Goal: Task Accomplishment & Management: Manage account settings

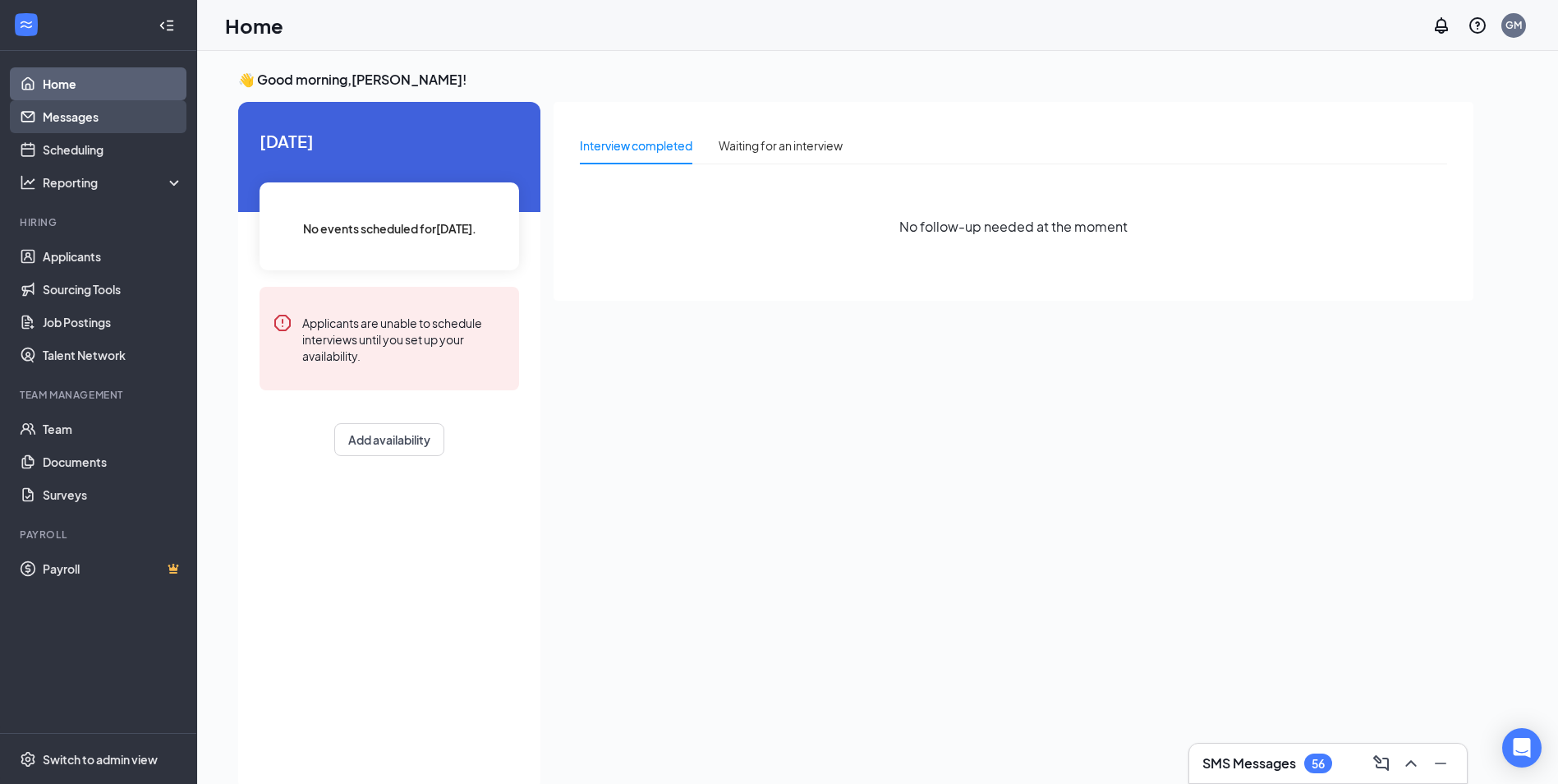
click at [76, 114] on link "Messages" at bounding box center [113, 116] width 141 height 33
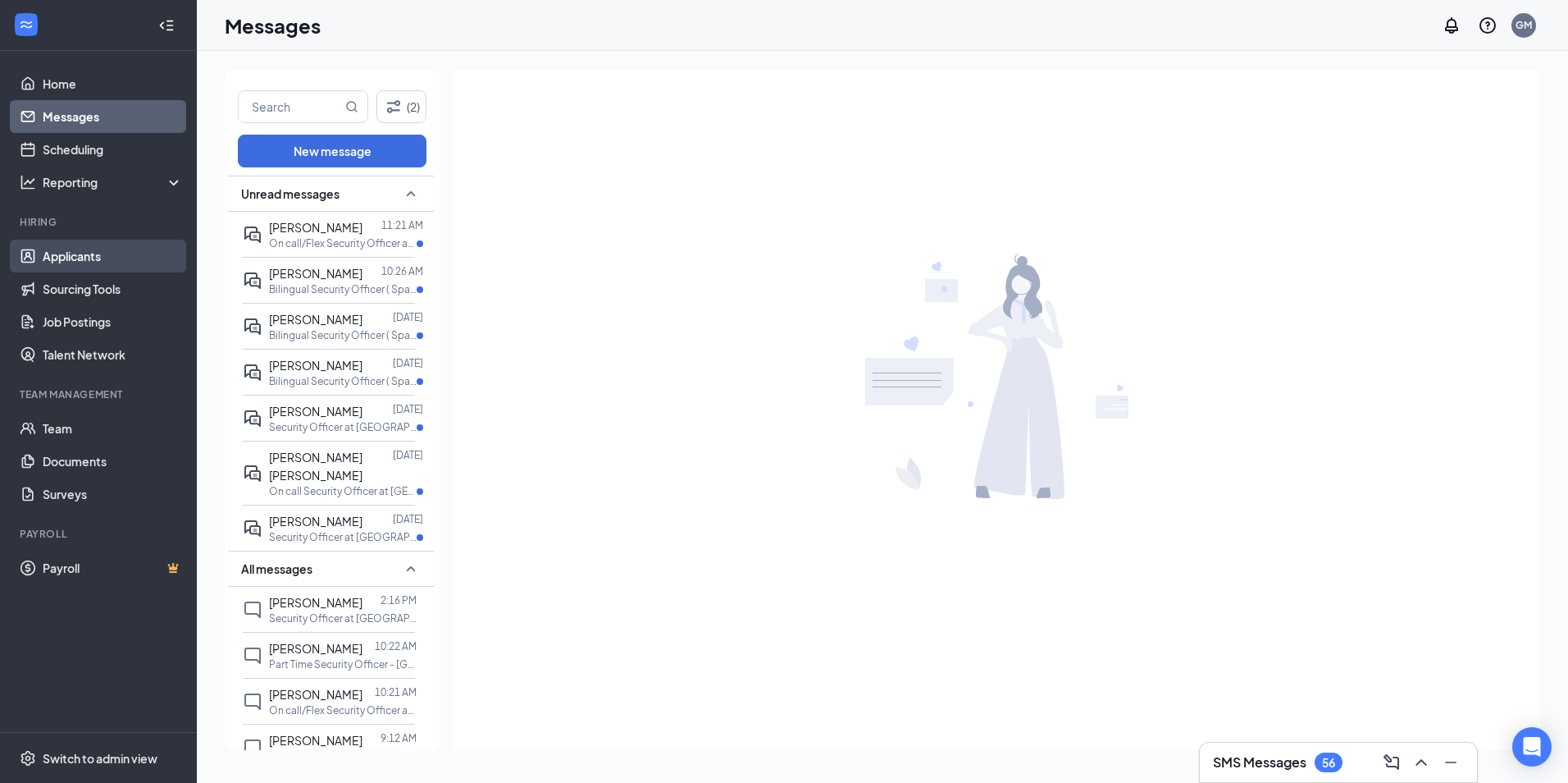
click at [74, 250] on link "Applicants" at bounding box center [113, 255] width 141 height 33
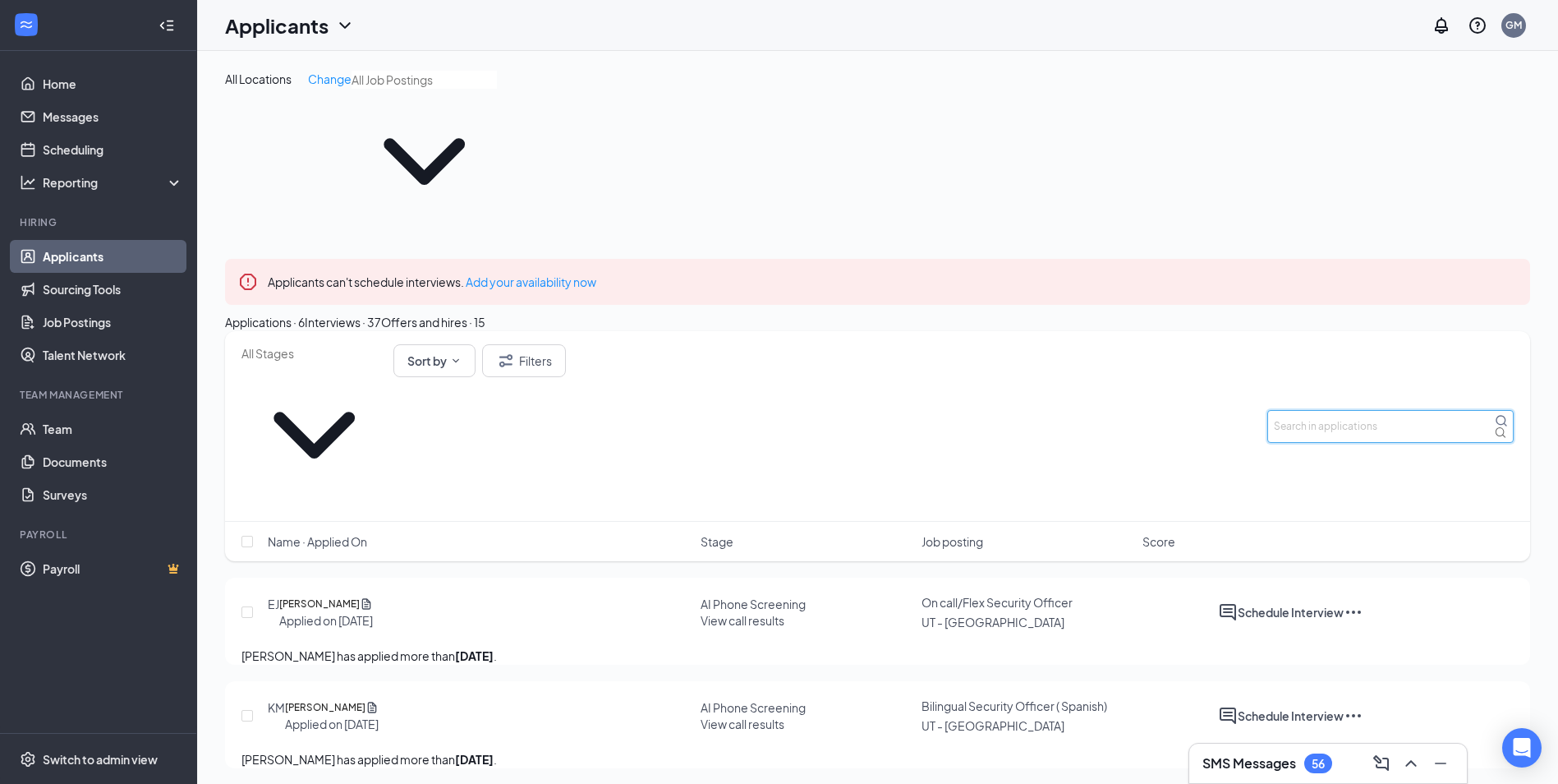
click at [1357, 410] on input "text" at bounding box center [1390, 426] width 246 height 33
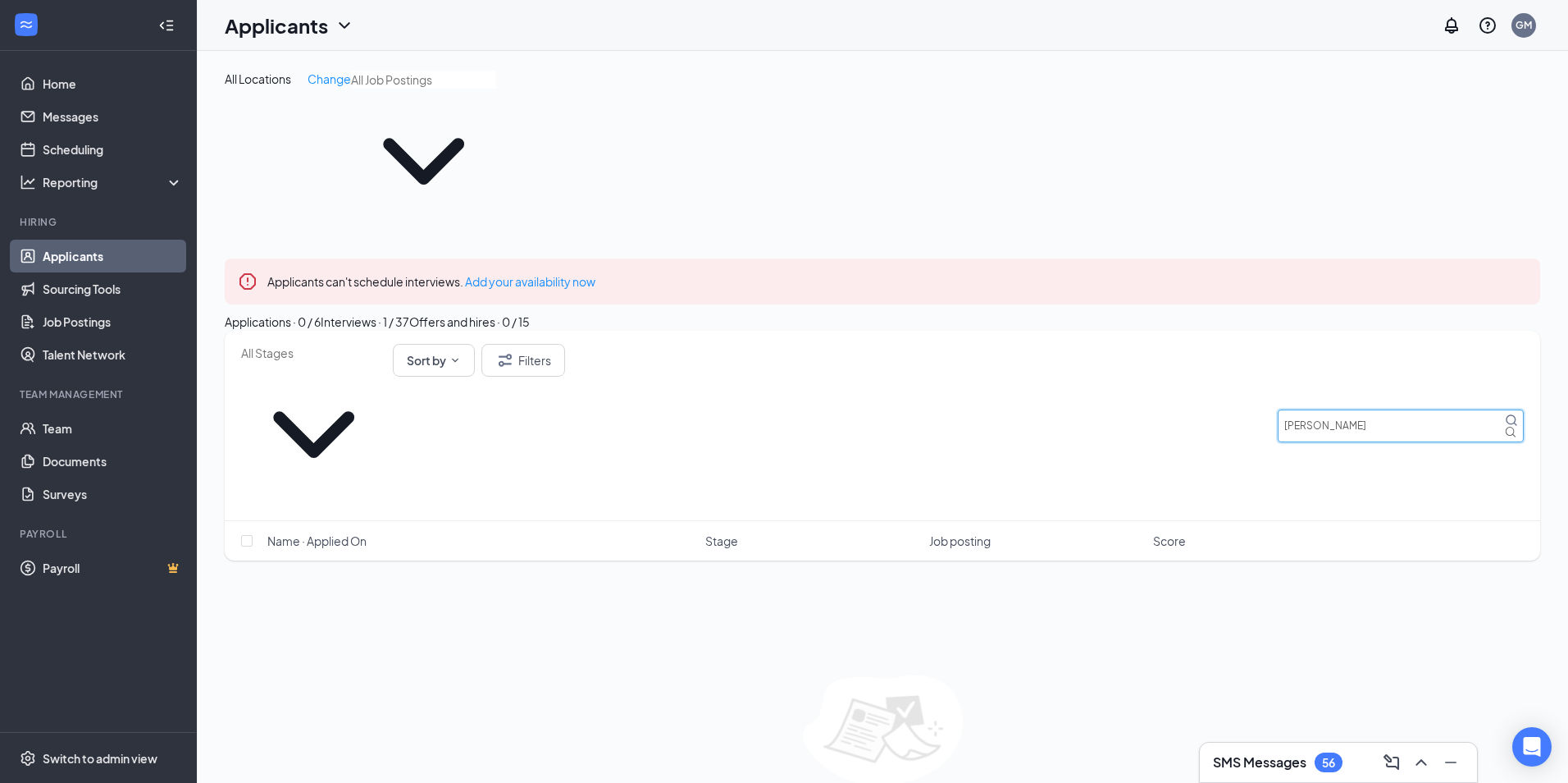
type input "[PERSON_NAME]"
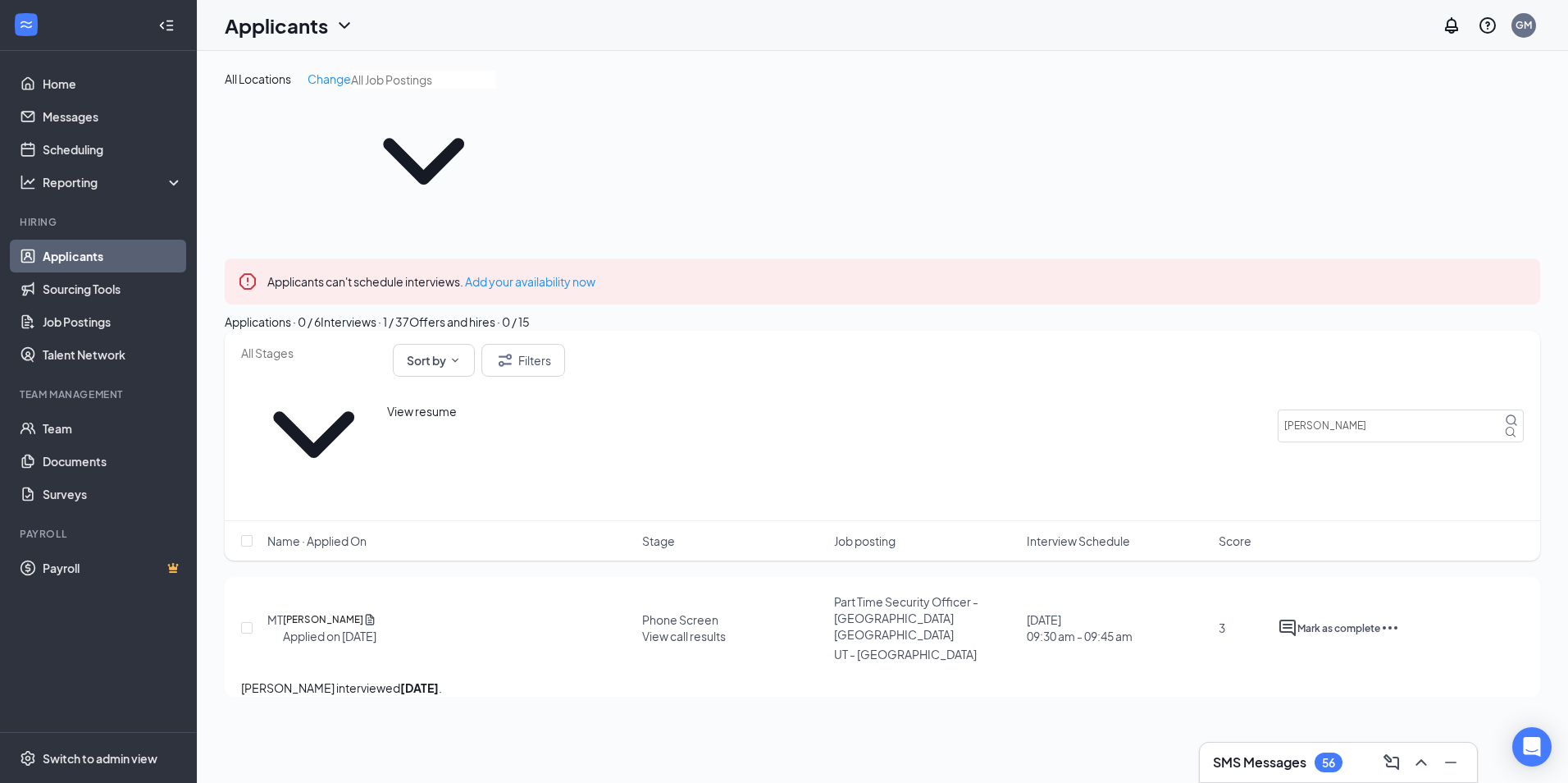
click at [375, 614] on icon "Document" at bounding box center [370, 618] width 9 height 10
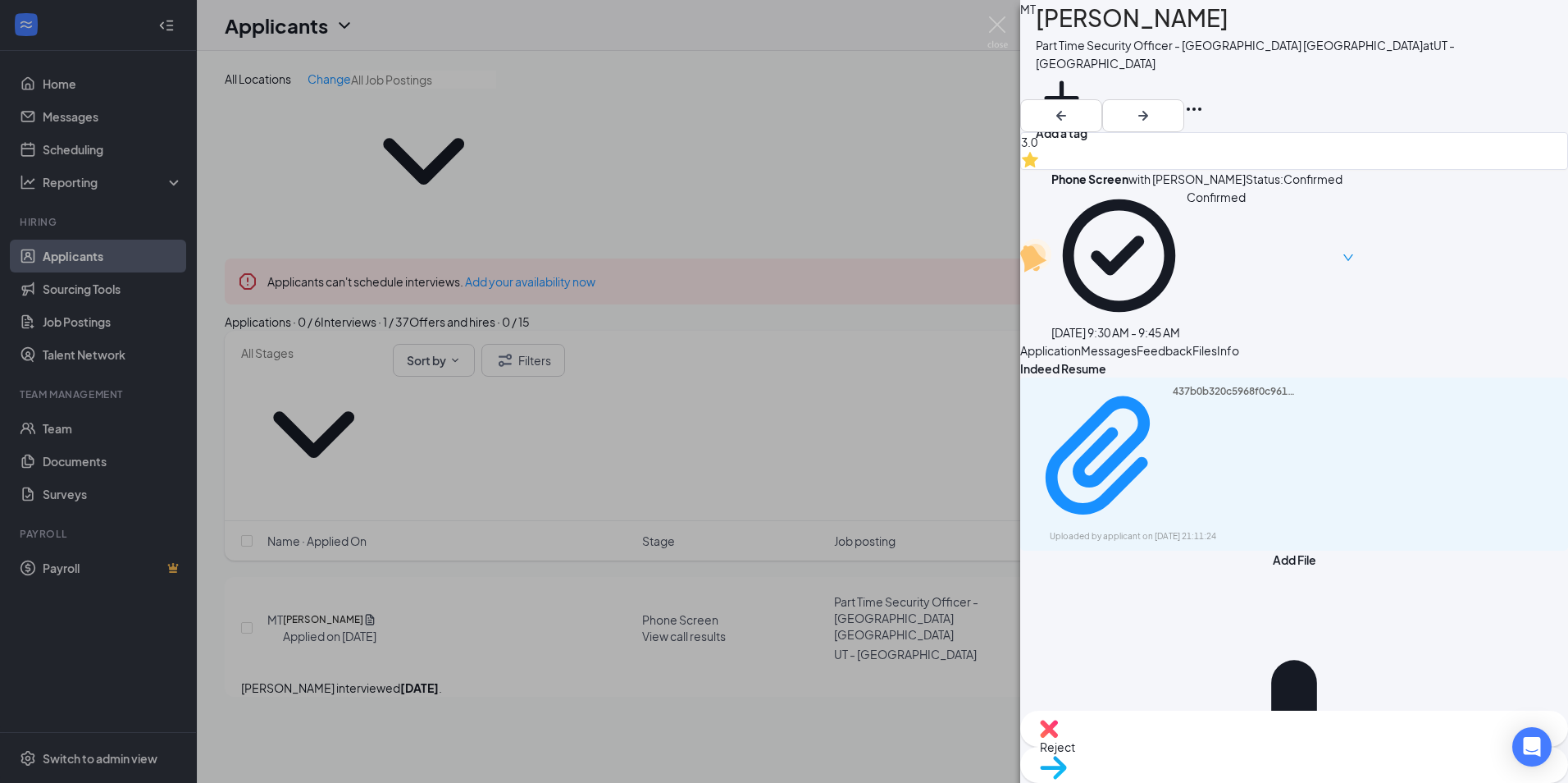
click at [1080, 343] on span "Application" at bounding box center [1050, 350] width 60 height 15
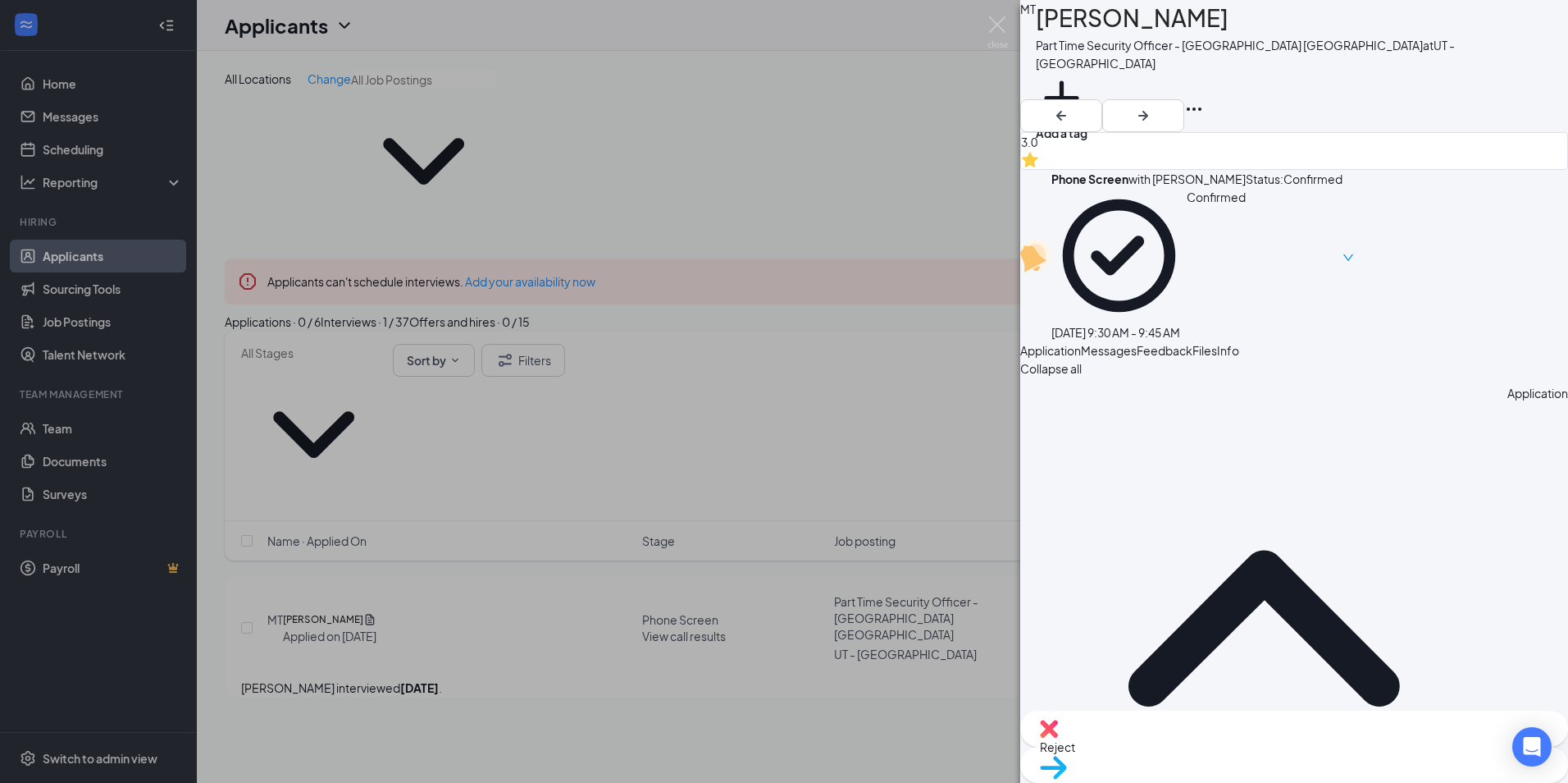
click at [805, 93] on div "MT [PERSON_NAME] Part Time Security Officer - [GEOGRAPHIC_DATA] [GEOGRAPHIC_DAT…" at bounding box center [784, 391] width 1568 height 783
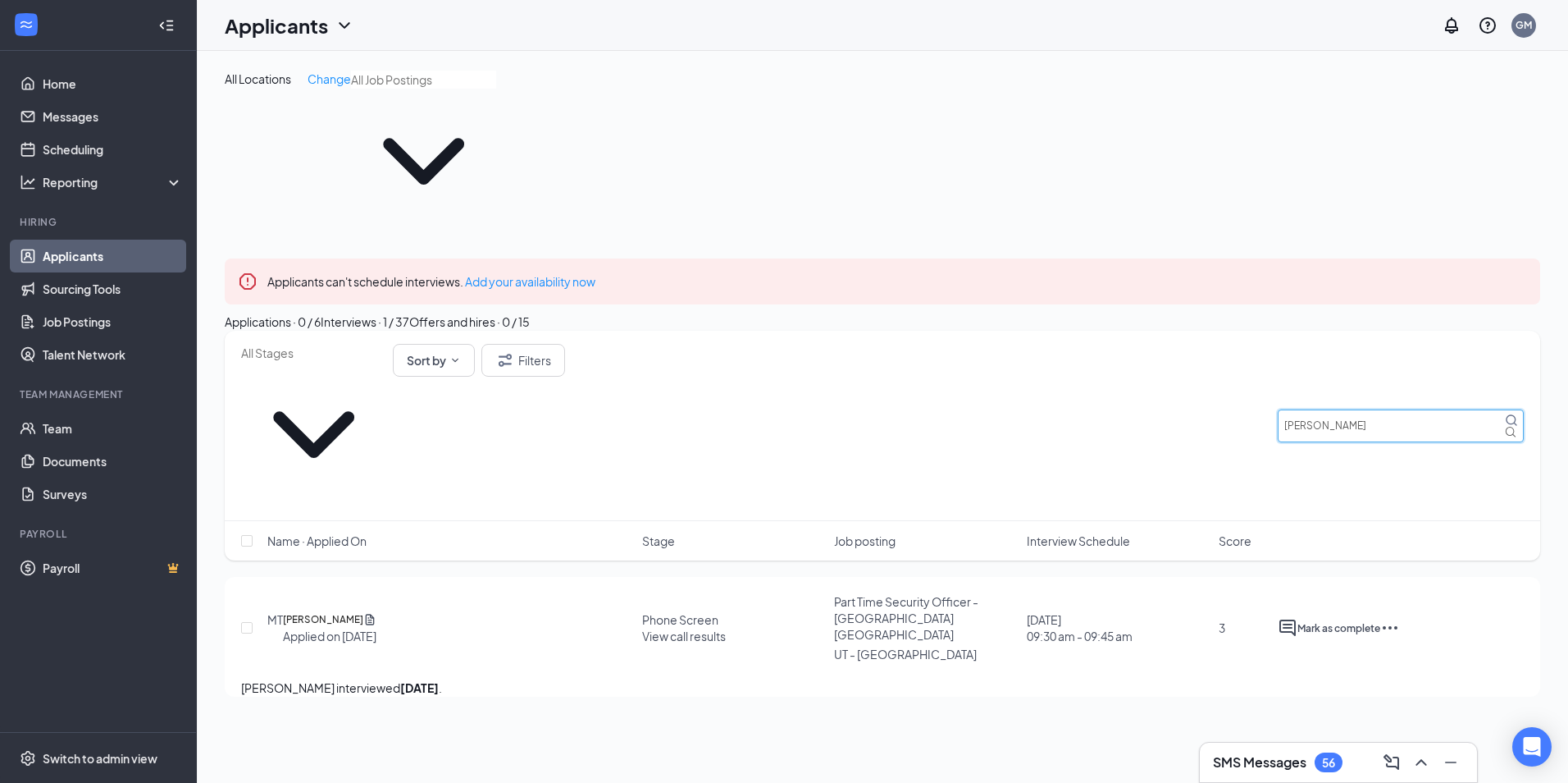
drag, startPoint x: 1379, startPoint y: 325, endPoint x: 1233, endPoint y: 330, distance: 146.1
click at [1233, 344] on div "Sort by Filters [PERSON_NAME]" at bounding box center [882, 425] width 1282 height 163
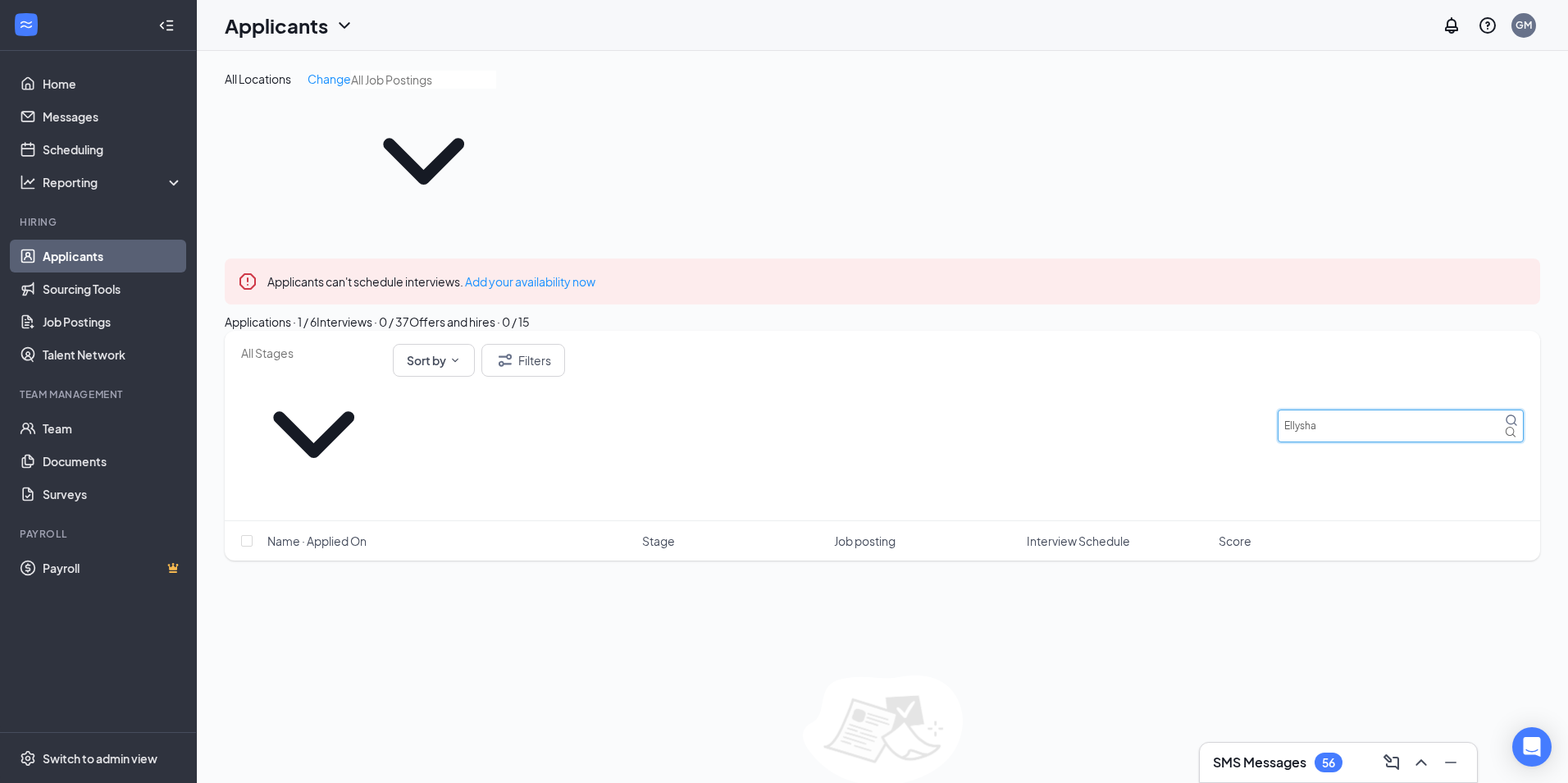
type input "Ellysha"
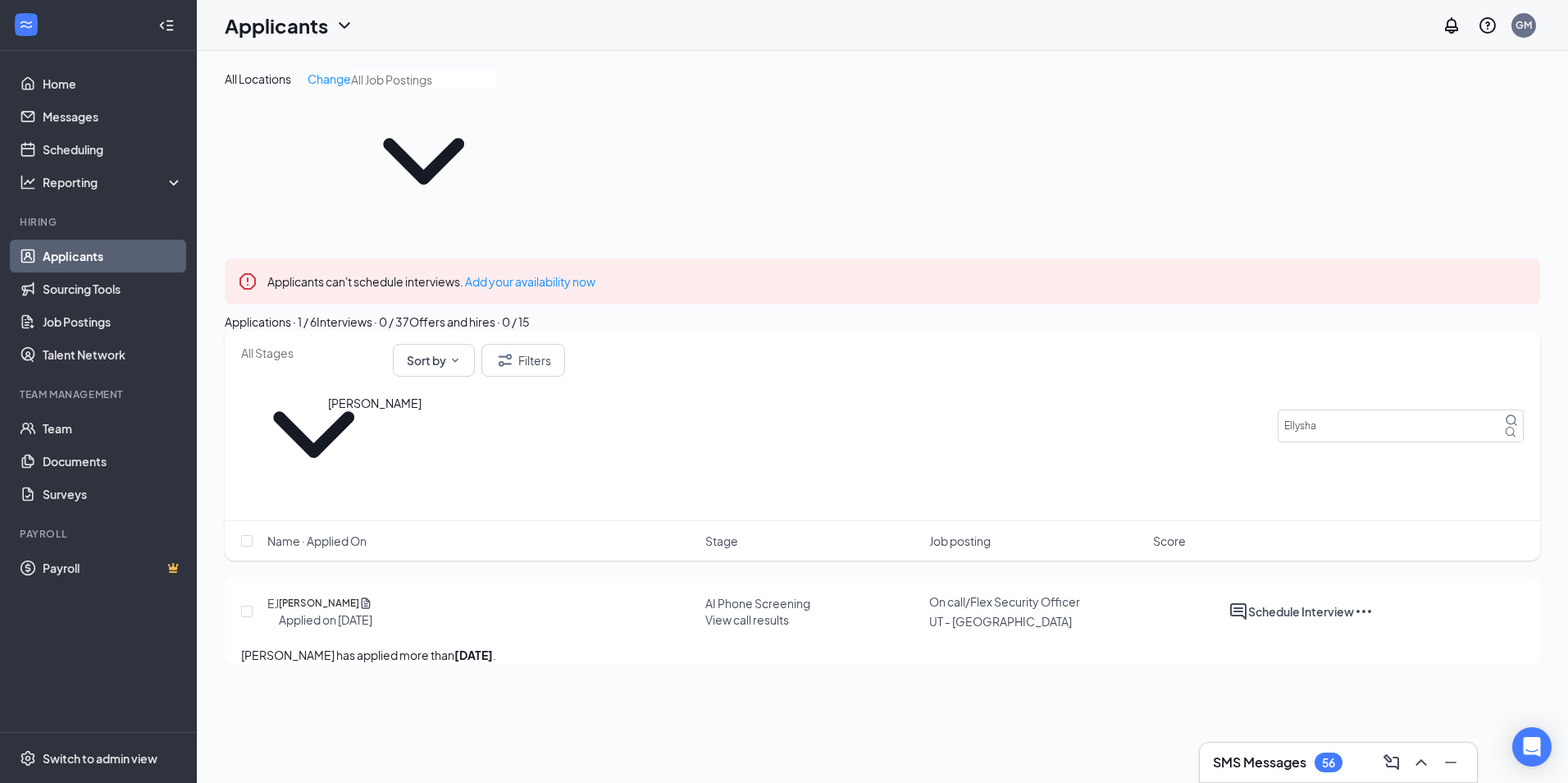
click at [359, 595] on h5 "[PERSON_NAME]" at bounding box center [319, 603] width 80 height 17
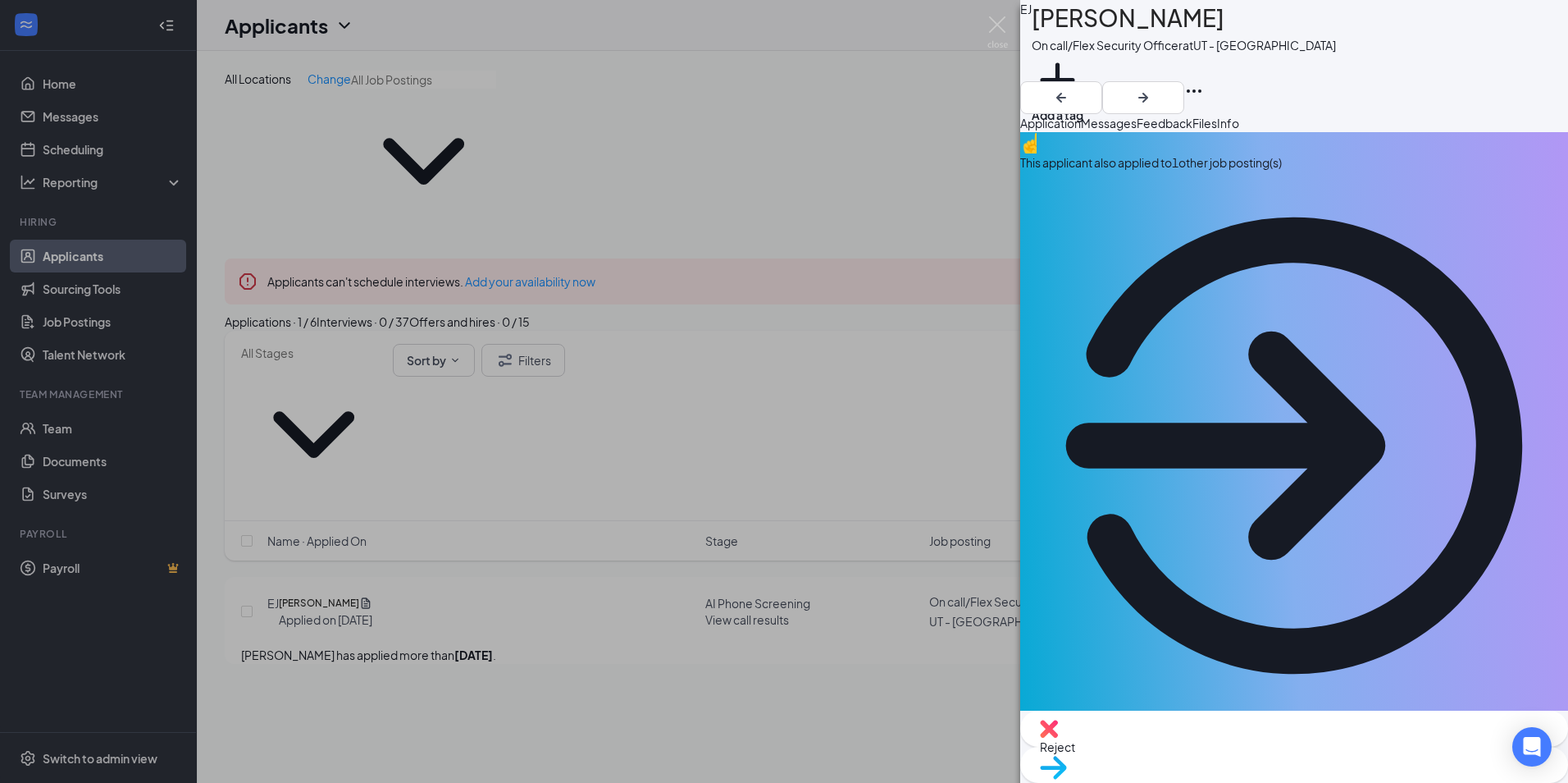
drag, startPoint x: 1423, startPoint y: 314, endPoint x: 1312, endPoint y: 314, distance: 111.0
copy span "[EMAIL_ADDRESS][DOMAIN_NAME]"
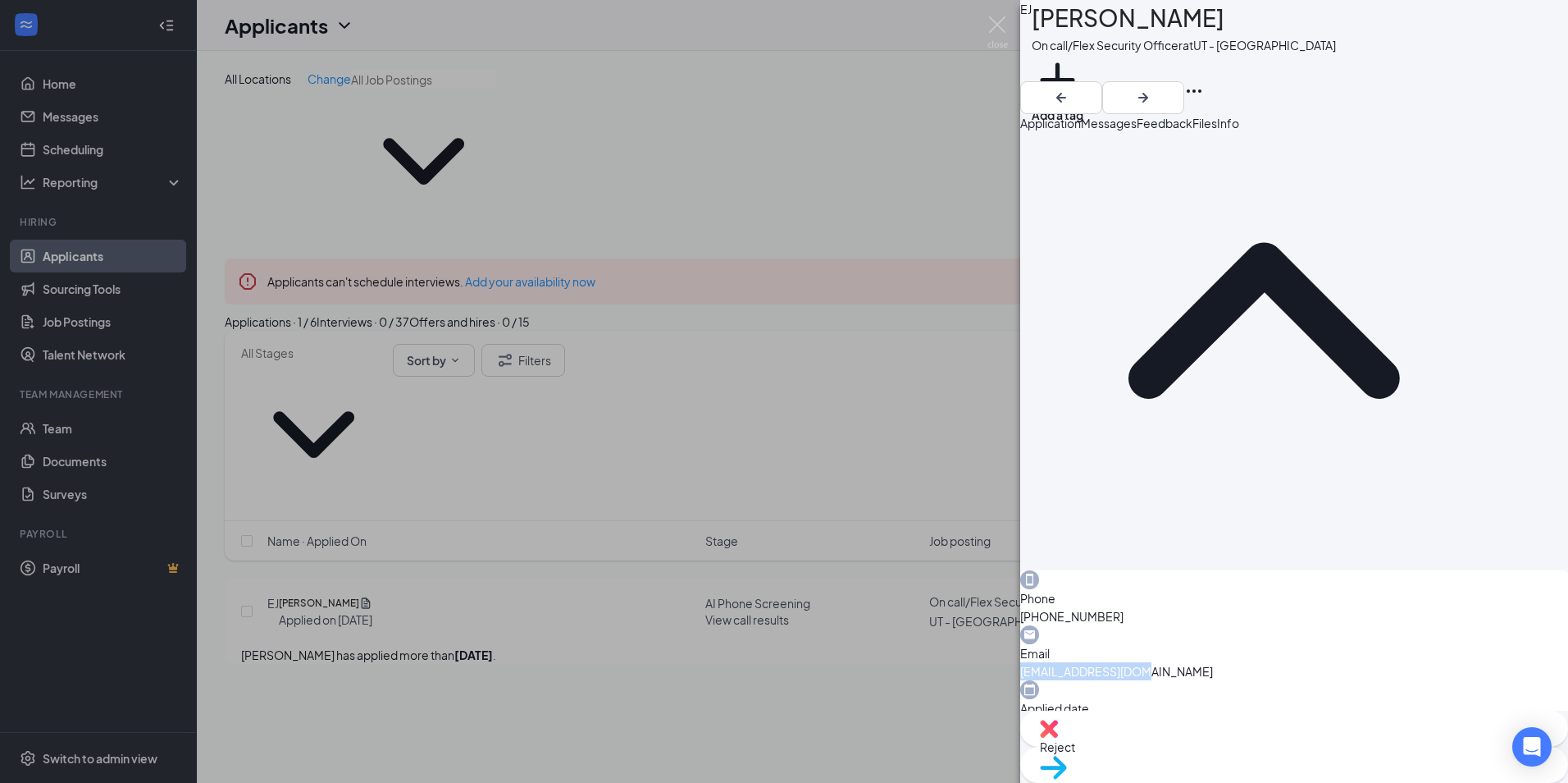
scroll to position [836, 0]
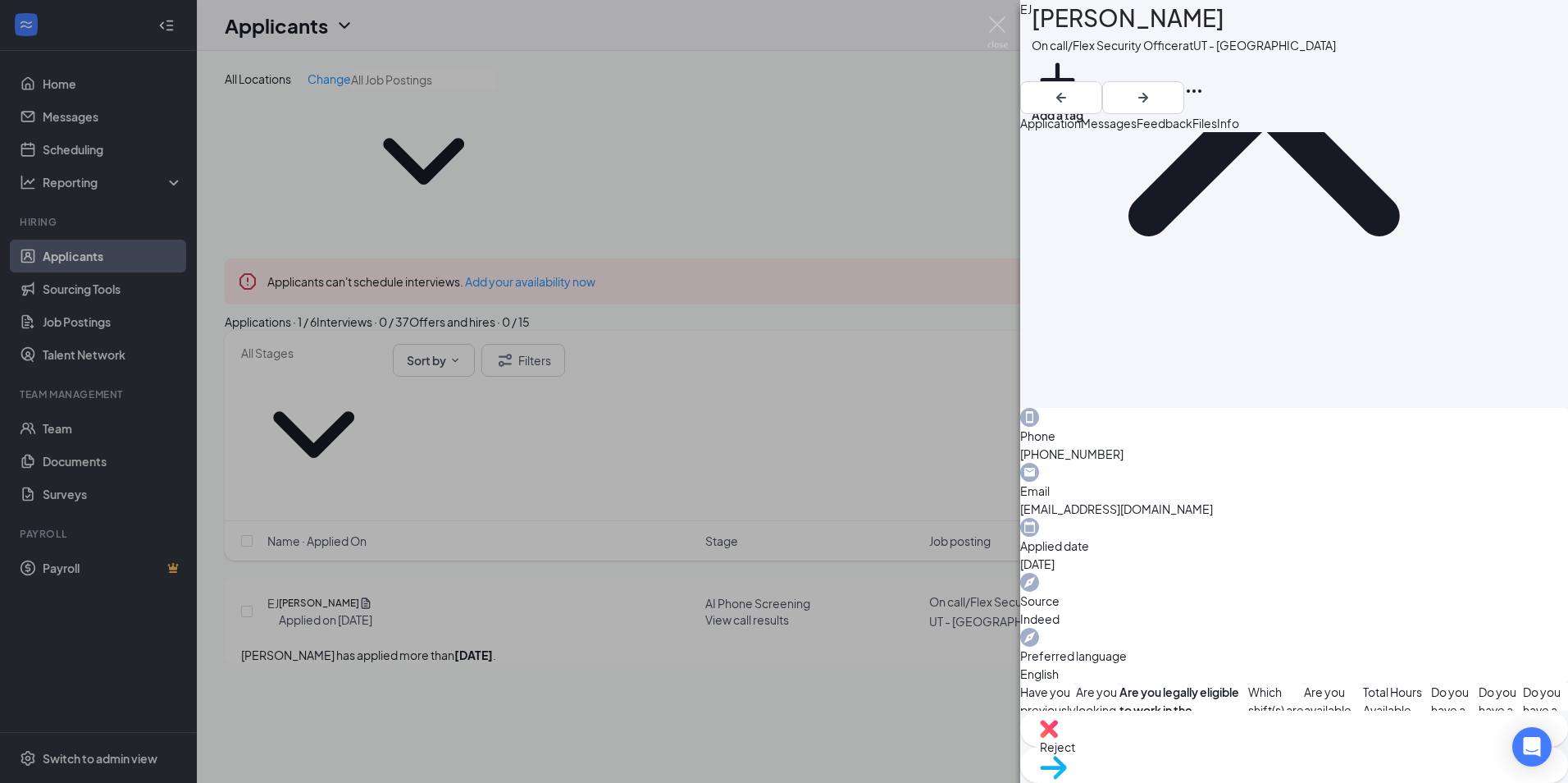
click at [824, 92] on div "[PERSON_NAME] [PERSON_NAME] On call/Flex Security Officer at UT - [GEOGRAPHIC_D…" at bounding box center [784, 391] width 1568 height 783
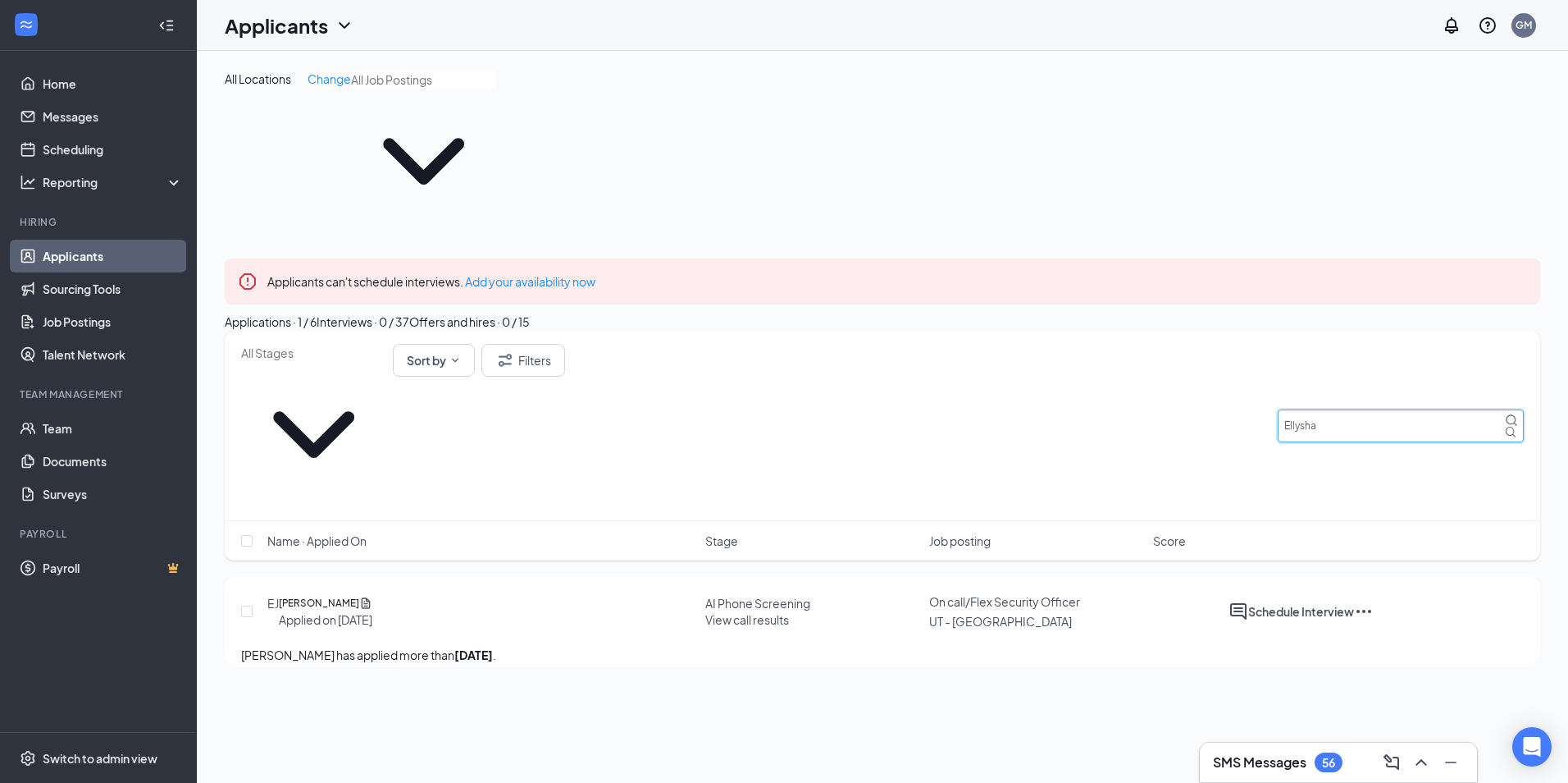
drag, startPoint x: 1345, startPoint y: 318, endPoint x: 1226, endPoint y: 335, distance: 120.2
click at [1226, 344] on div "Sort by Filters Ellysha" at bounding box center [882, 425] width 1282 height 163
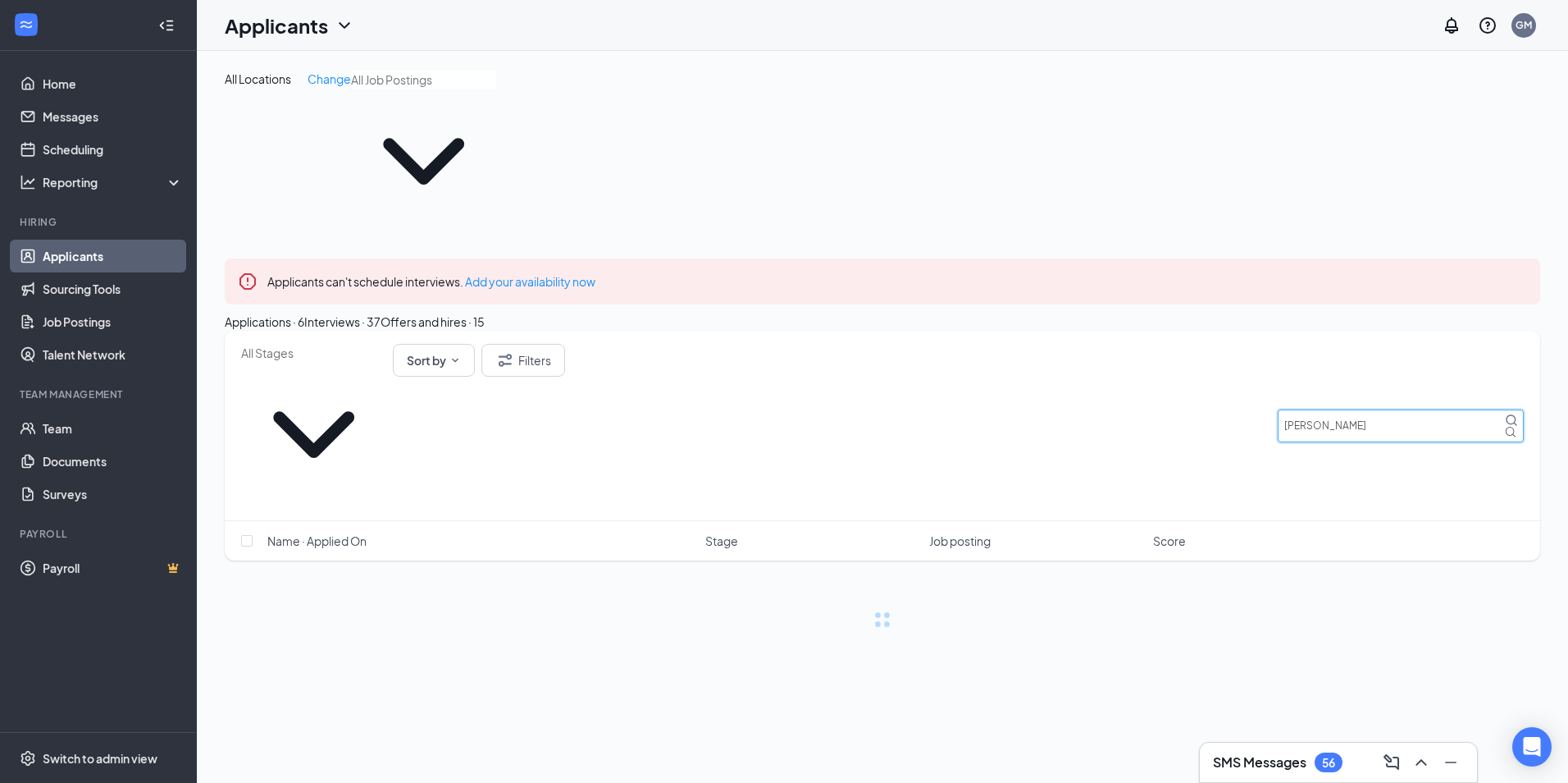
type input "[PERSON_NAME]"
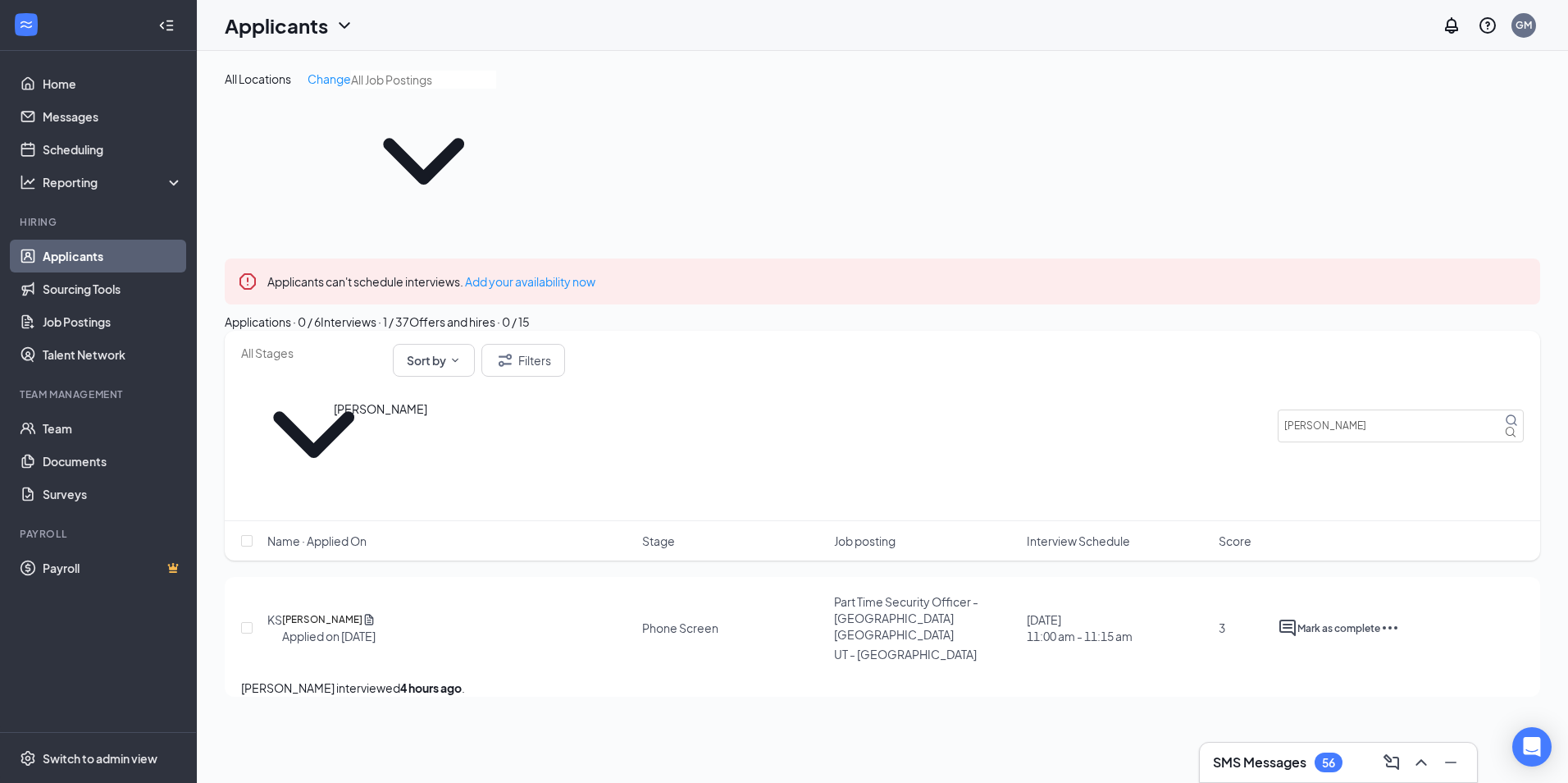
click at [362, 611] on h5 "[PERSON_NAME]" at bounding box center [322, 619] width 80 height 17
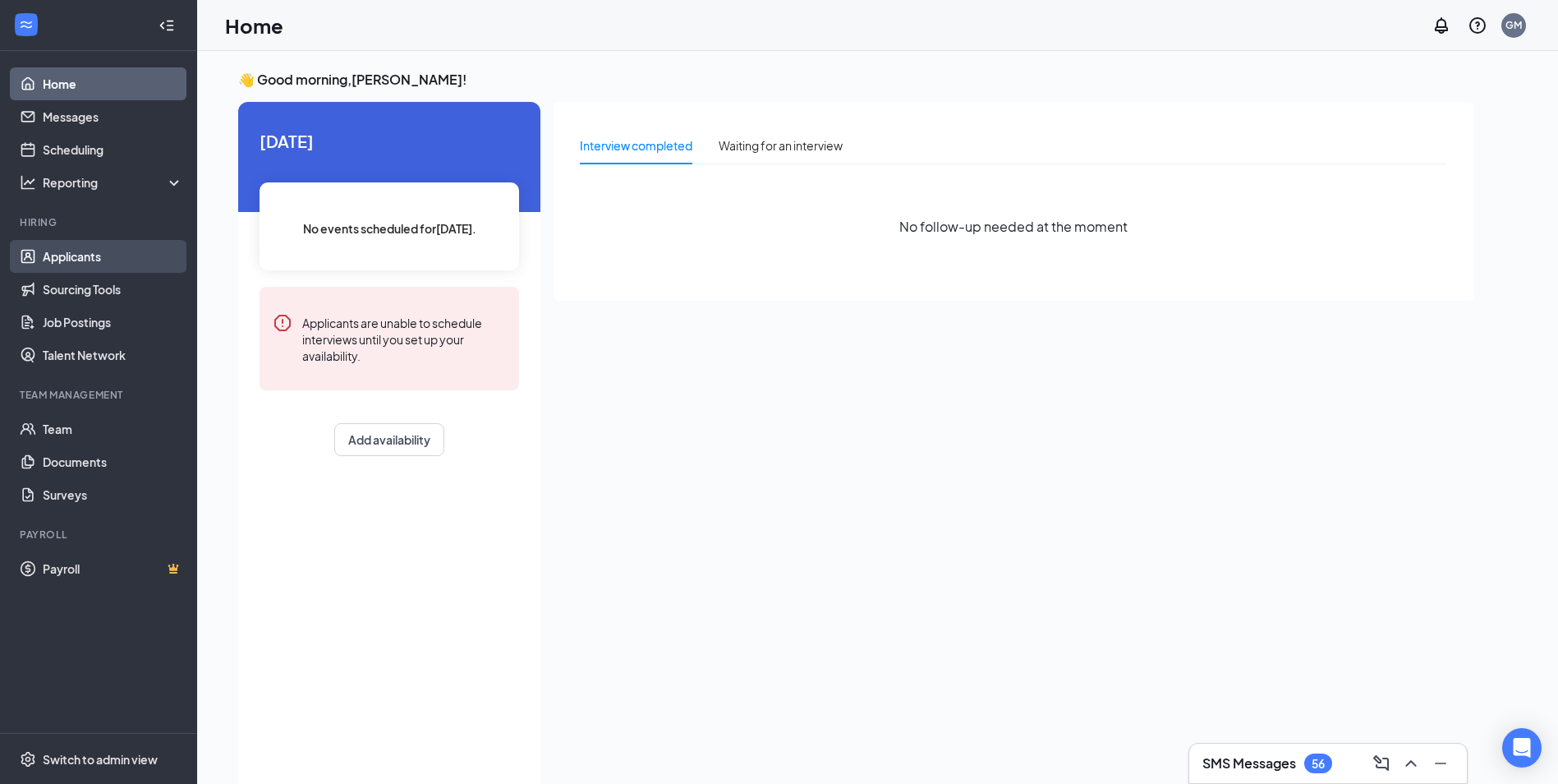
click at [55, 252] on link "Applicants" at bounding box center [113, 255] width 141 height 33
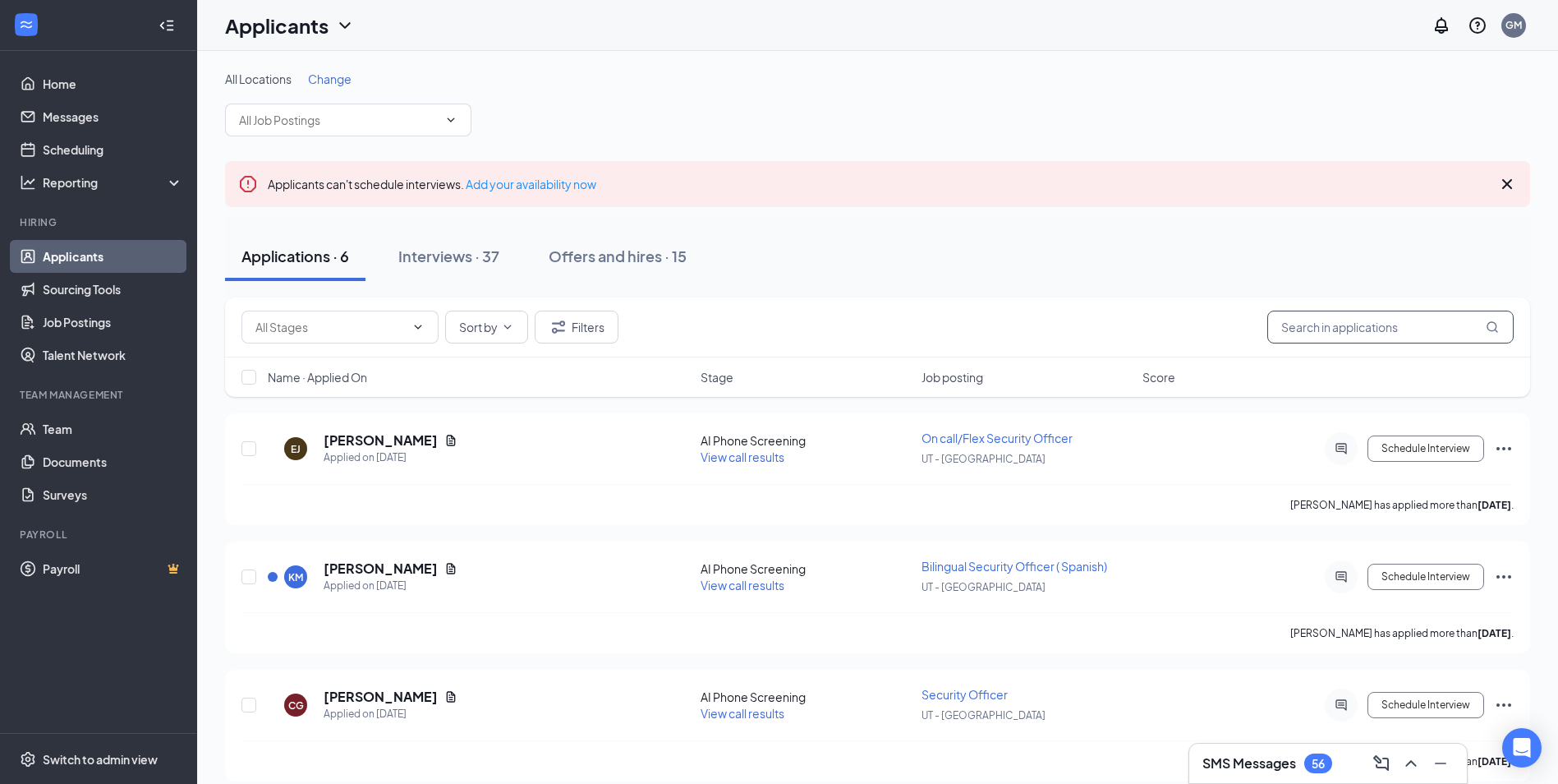
click at [1319, 321] on input "text" at bounding box center [1390, 326] width 246 height 33
type input "matthew"
